Goal: Transaction & Acquisition: Purchase product/service

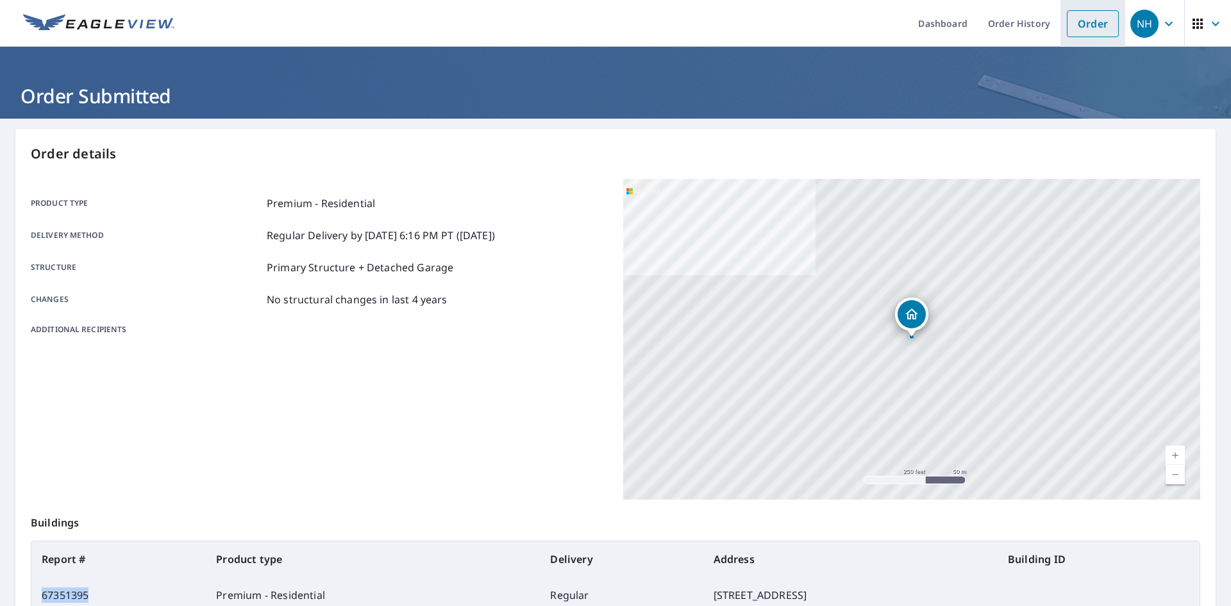
click at [1114, 17] on link "Order" at bounding box center [1093, 23] width 52 height 27
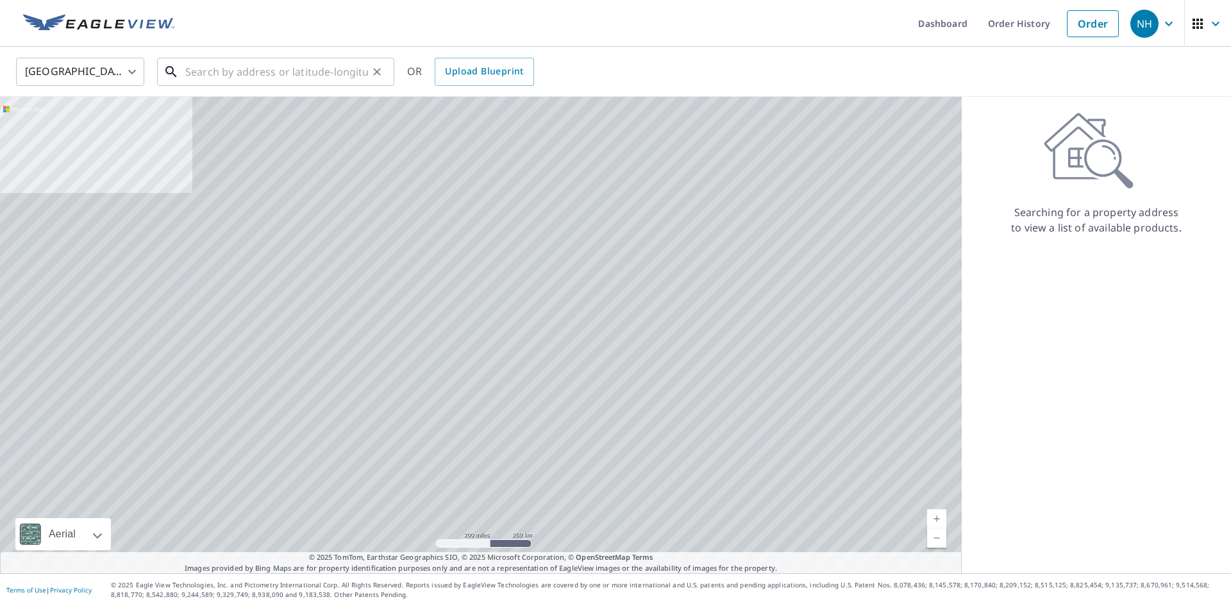
click at [301, 77] on input "text" at bounding box center [276, 72] width 183 height 36
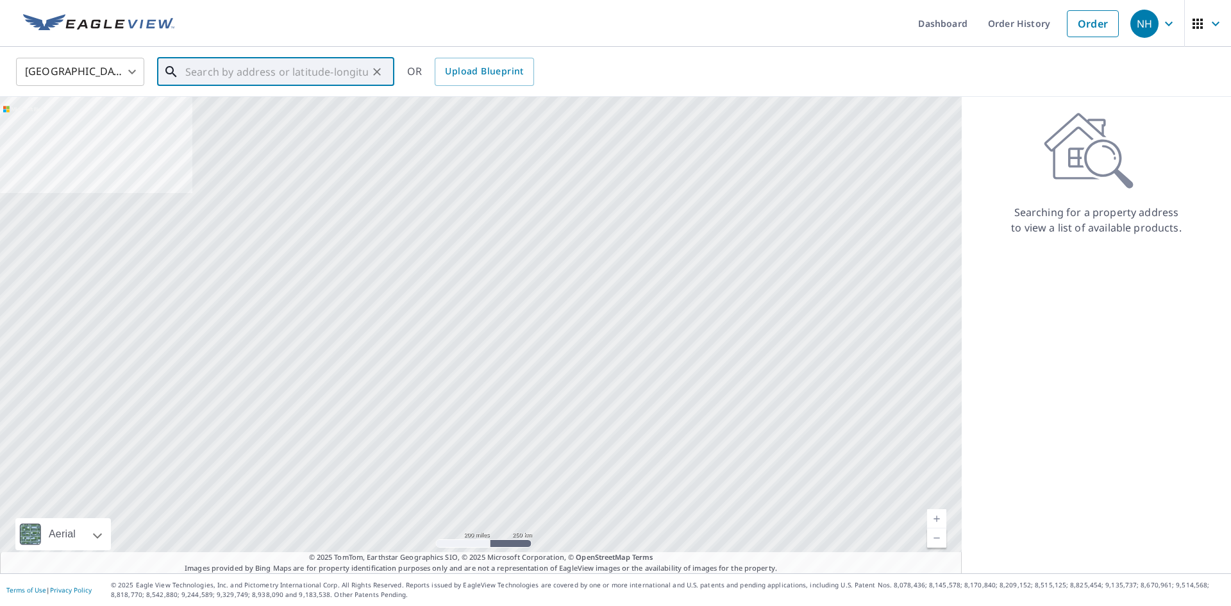
paste input "[STREET_ADDRESS]"
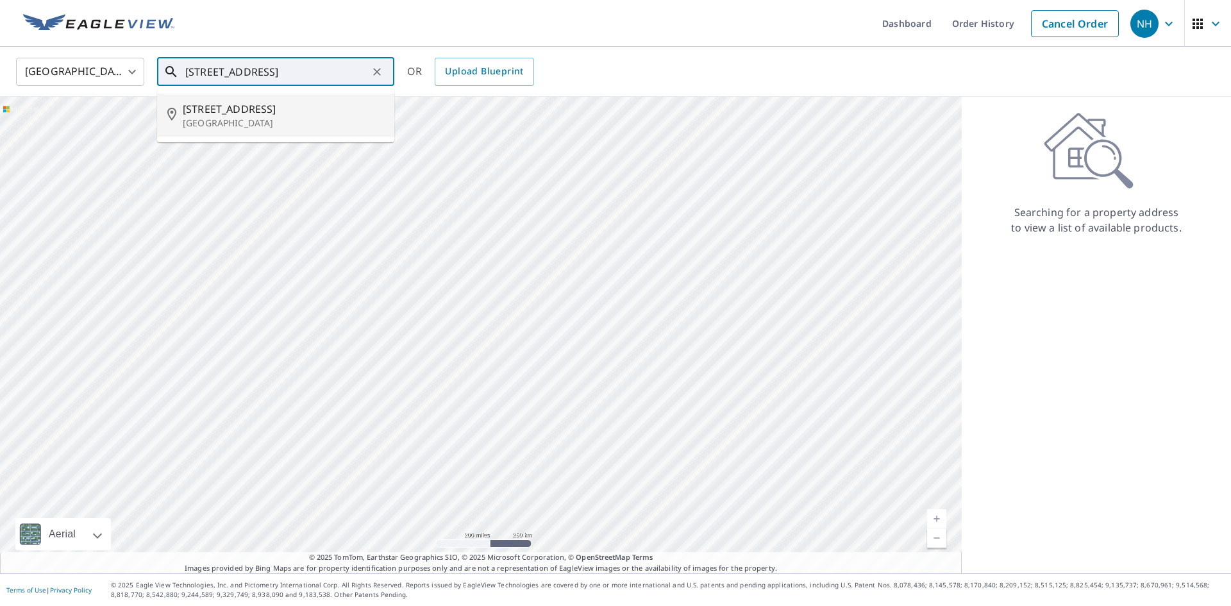
click at [301, 111] on span "[STREET_ADDRESS]" at bounding box center [283, 108] width 201 height 15
type input "[STREET_ADDRESS]"
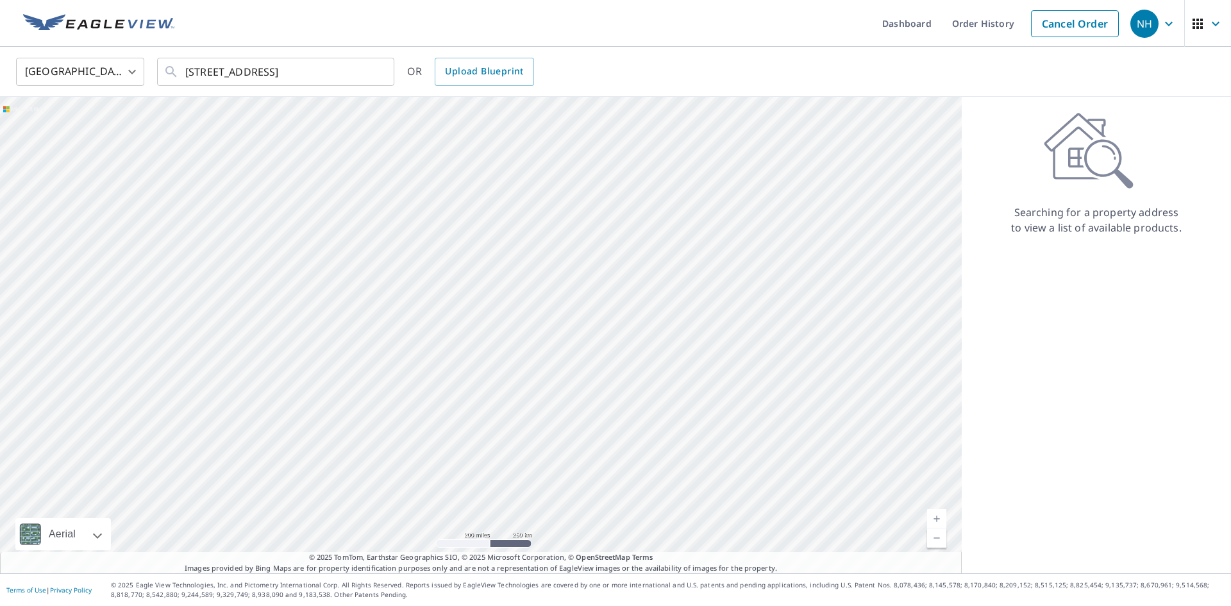
scroll to position [0, 0]
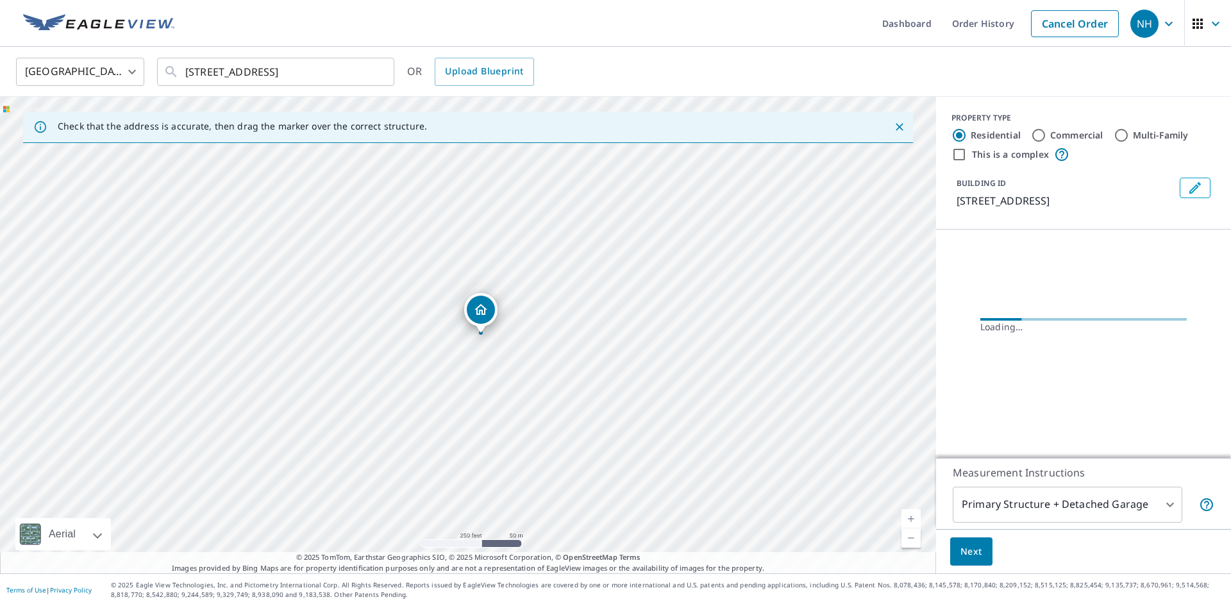
click at [973, 555] on span "Next" at bounding box center [971, 552] width 22 height 16
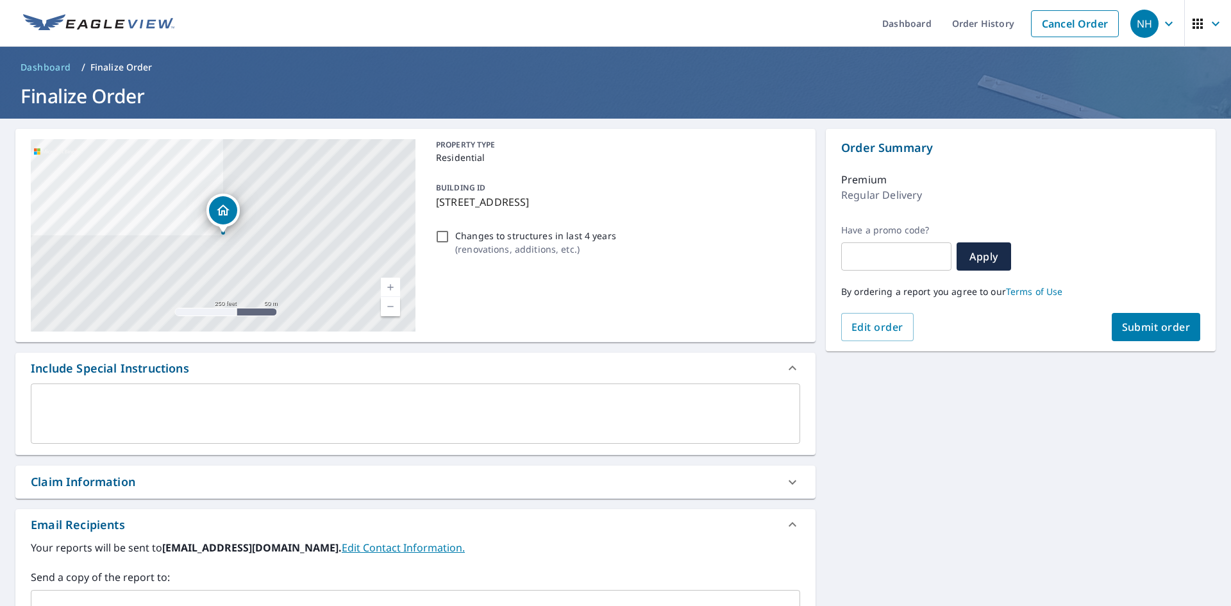
click at [1171, 322] on span "Submit order" at bounding box center [1156, 327] width 69 height 14
checkbox input "true"
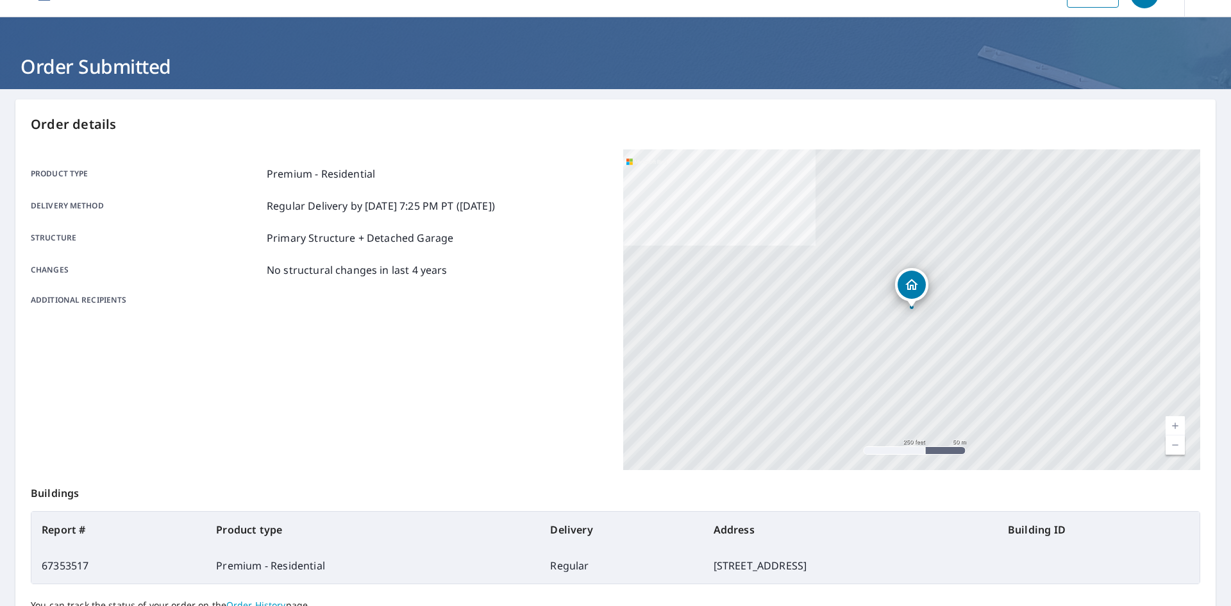
scroll to position [31, 0]
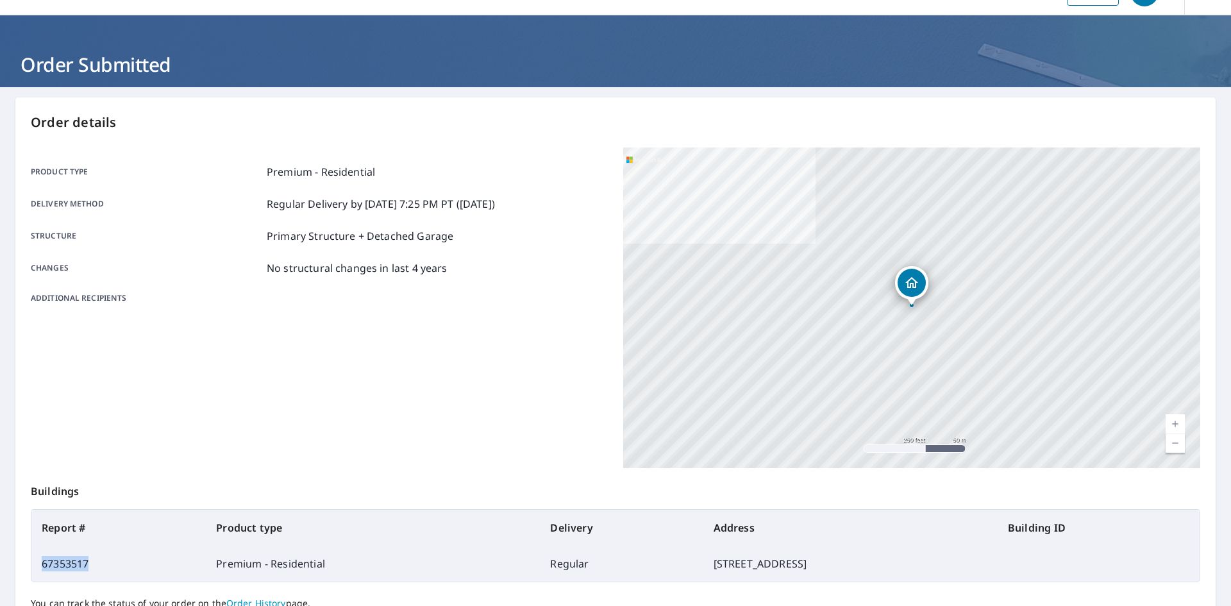
drag, startPoint x: 88, startPoint y: 565, endPoint x: 35, endPoint y: 564, distance: 53.2
click at [35, 564] on td "67353517" at bounding box center [118, 564] width 174 height 36
copy td "67353517"
